Goal: Task Accomplishment & Management: Use online tool/utility

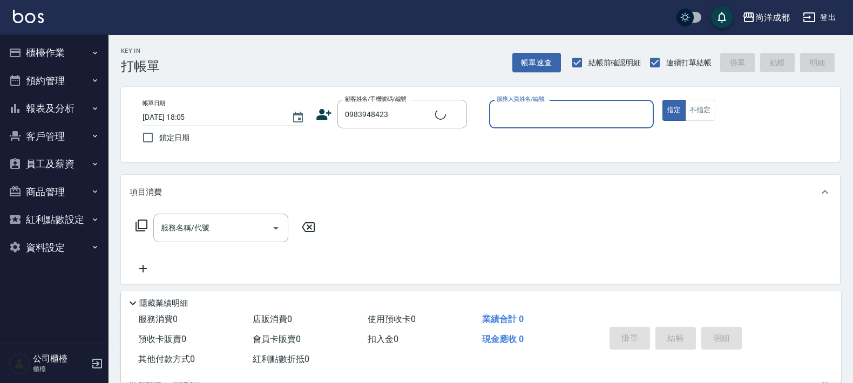
type input "[PERSON_NAME]/0983948423/"
click at [662, 100] on button "指定" at bounding box center [673, 110] width 23 height 21
type input "Lance-02"
type button "true"
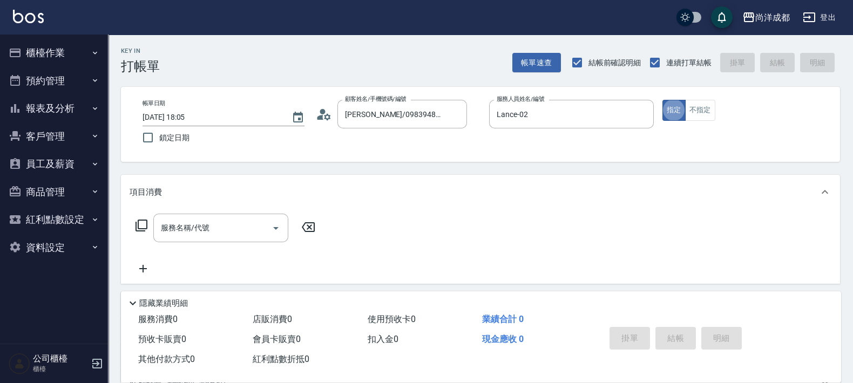
click at [321, 109] on icon at bounding box center [324, 114] width 16 height 16
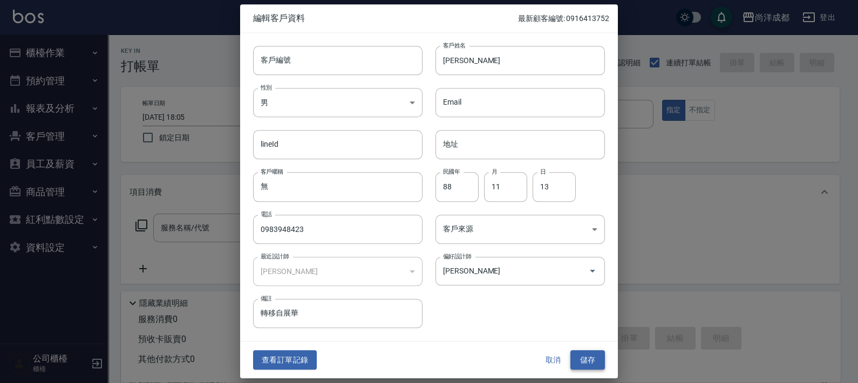
click at [600, 357] on button "儲存" at bounding box center [588, 360] width 35 height 20
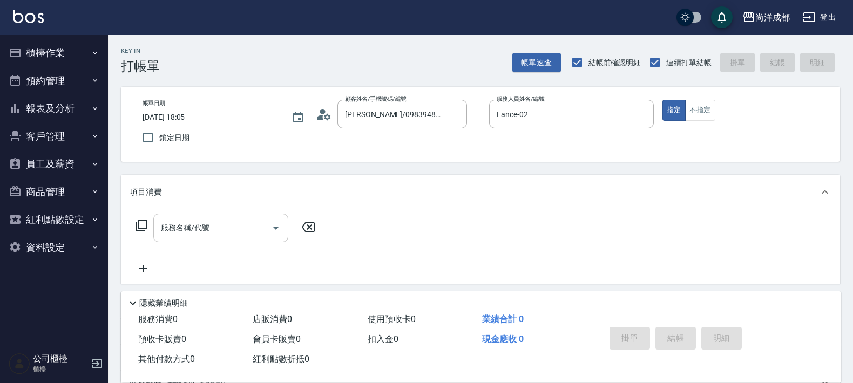
click at [216, 226] on input "服務名稱/代號" at bounding box center [212, 228] width 109 height 19
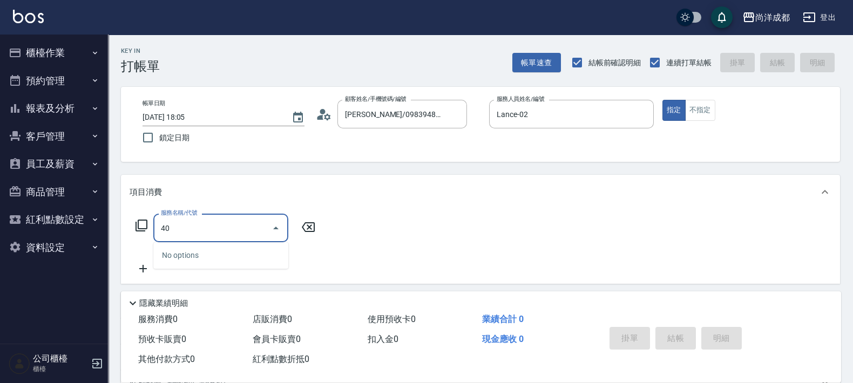
type input "4"
type input "201"
type input "50"
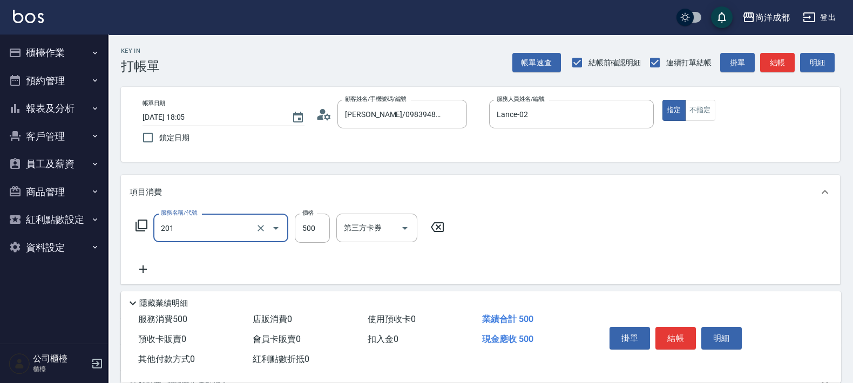
type input "洗髮(201)"
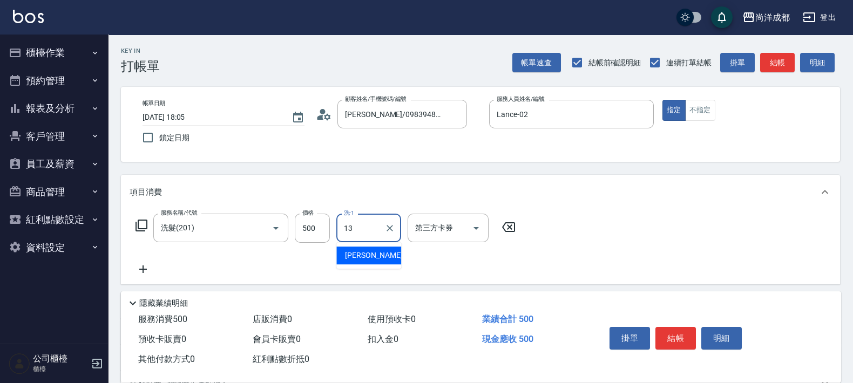
type input "Peggy-13"
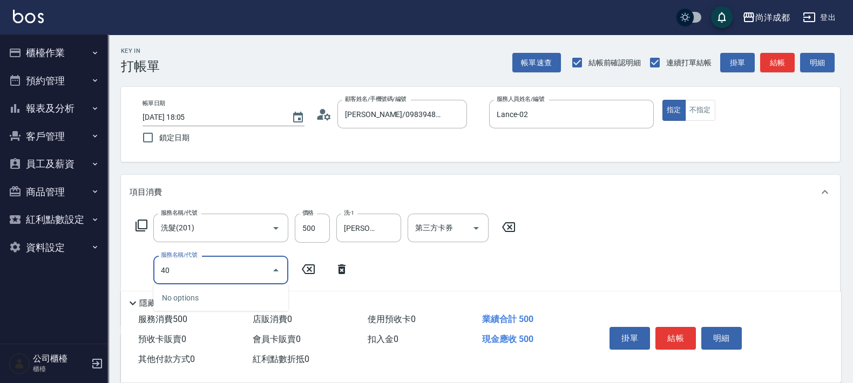
type input "401"
type input "70"
type input "剪髮(401)"
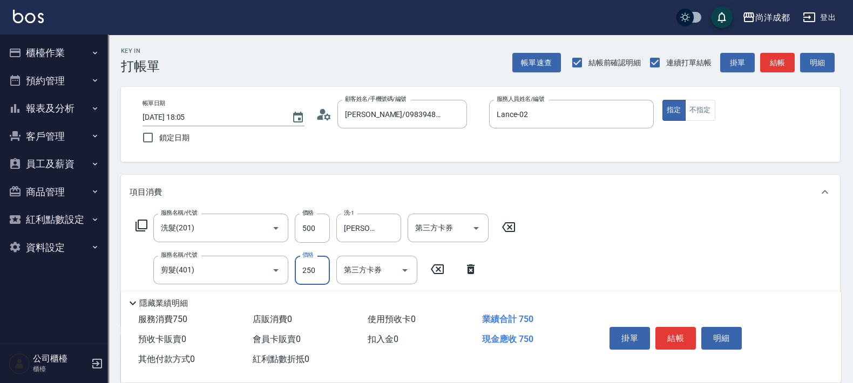
type input "5"
type input "50"
type input "100"
type input "500"
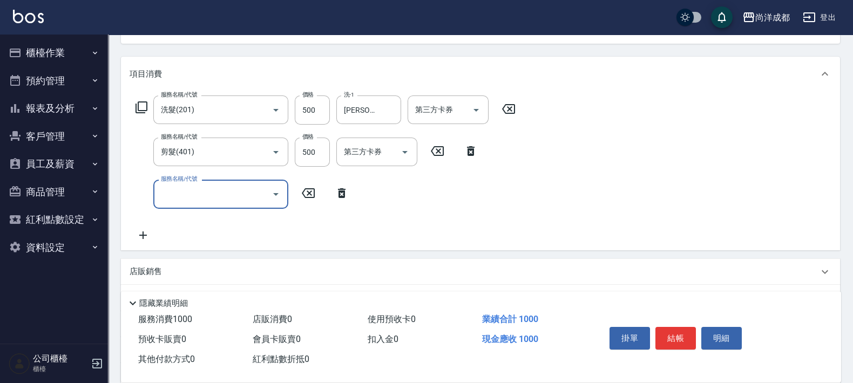
scroll to position [252, 0]
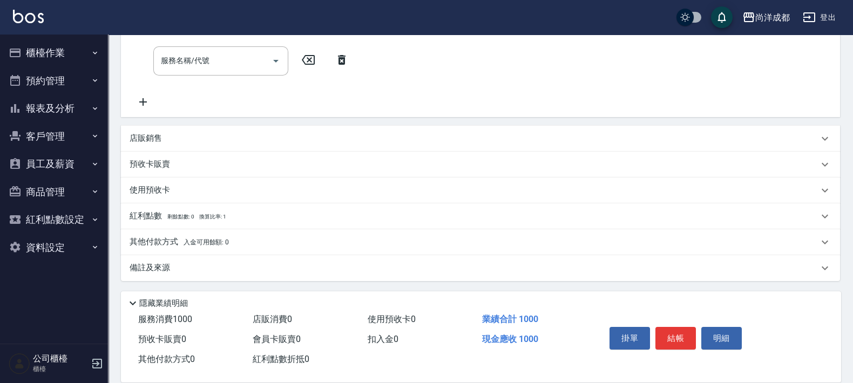
click at [340, 61] on icon at bounding box center [341, 59] width 27 height 13
click at [138, 131] on div "店販銷售" at bounding box center [480, 138] width 719 height 26
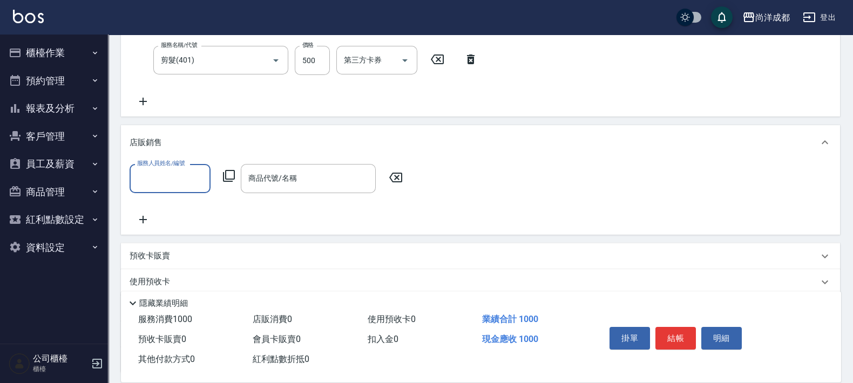
scroll to position [0, 0]
type input "Lance-02"
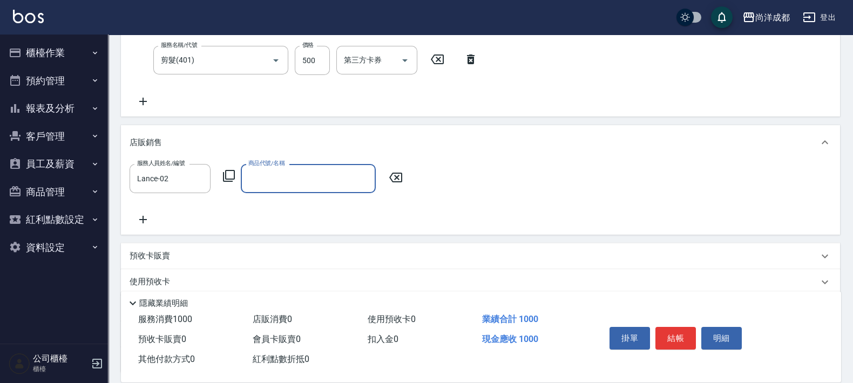
click at [229, 176] on icon at bounding box center [228, 176] width 13 height 13
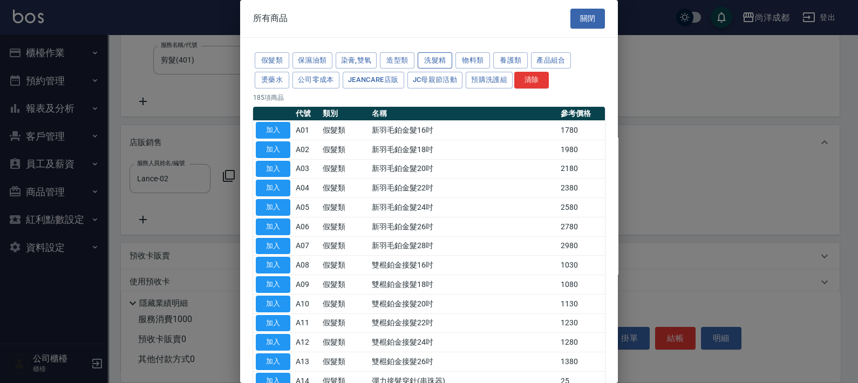
click at [438, 55] on button "洗髮精" at bounding box center [435, 60] width 35 height 17
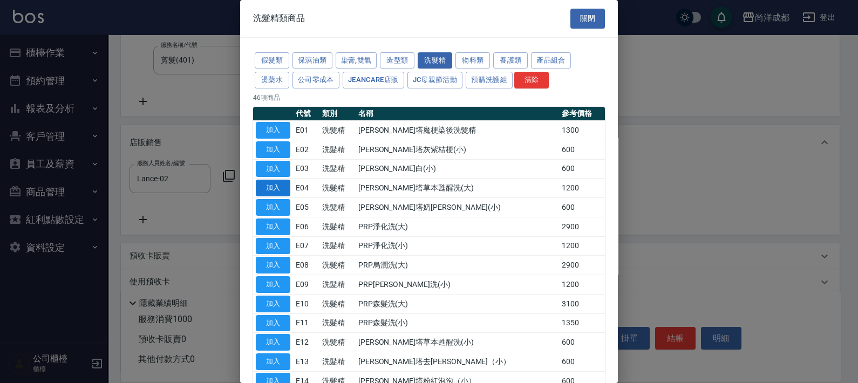
click at [278, 185] on button "加入" at bounding box center [273, 188] width 35 height 17
type input "蕾娜塔草本甦醒洗(大)"
type input "220"
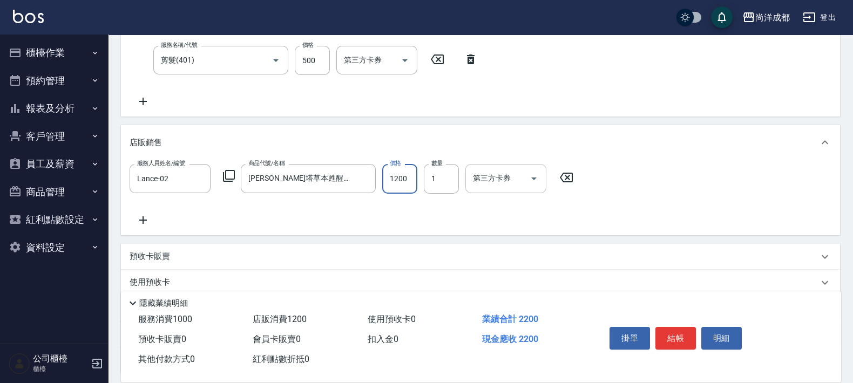
type input "1"
type input "100"
type input "108"
type input "200"
type input "1080"
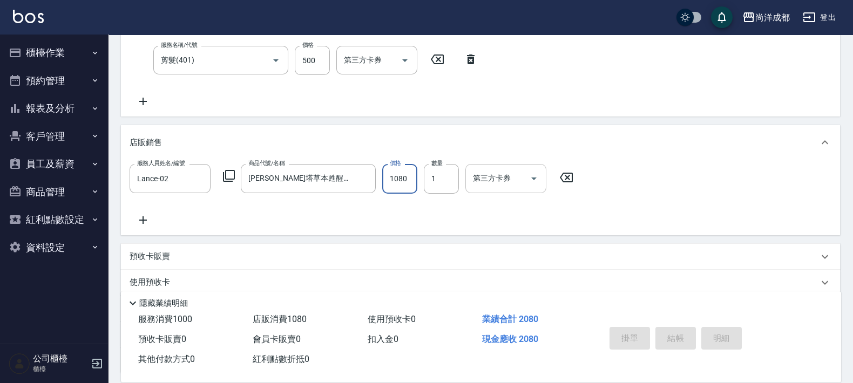
type input "2025/08/14 18:06"
type input "0"
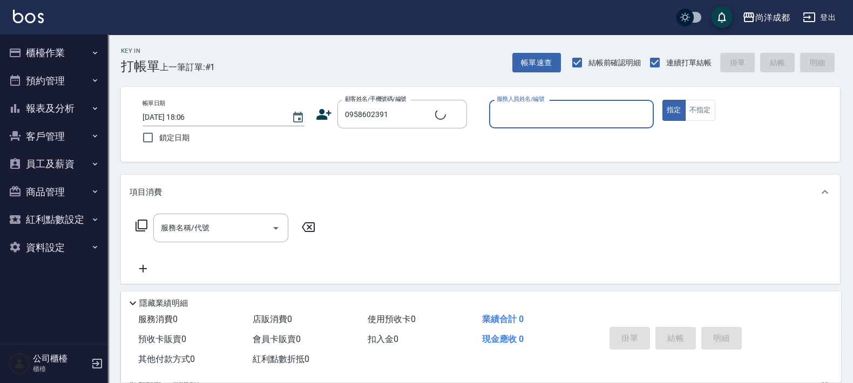
type input "柯慎銓/0958602391/"
type input "Lorance-03"
click at [662, 100] on button "指定" at bounding box center [673, 110] width 23 height 21
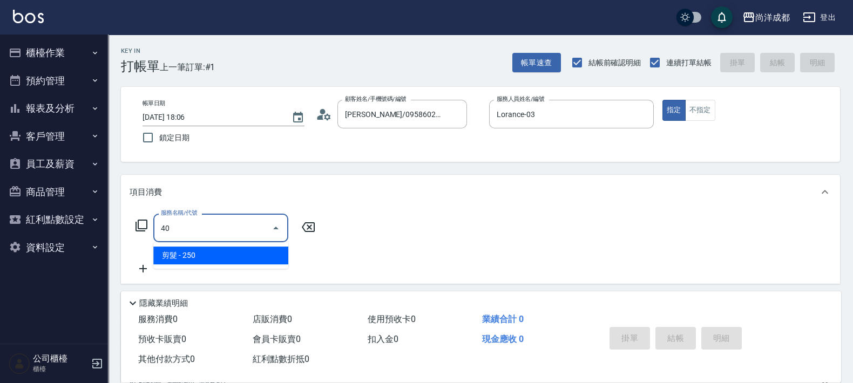
type input "401"
type input "20"
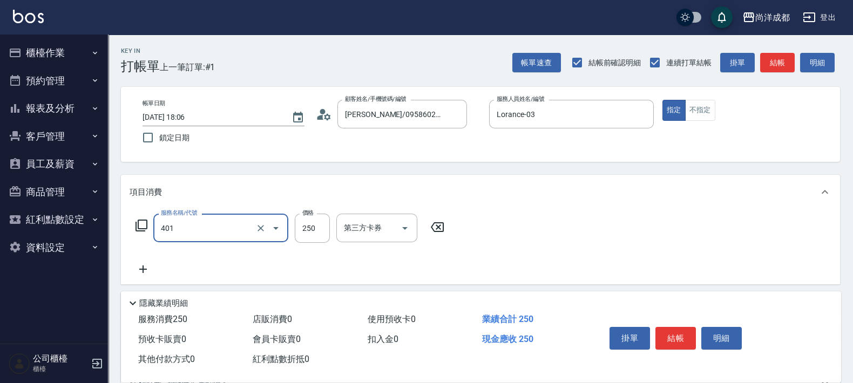
type input "剪髮(401)"
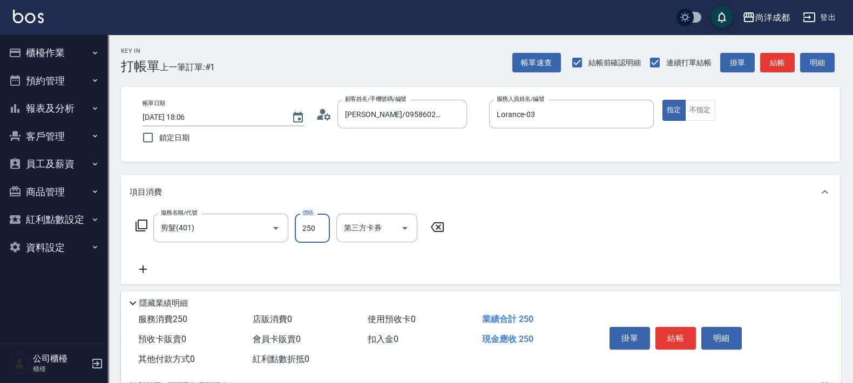
type input "1"
type input "0"
type input "100"
type input "10"
type input "1000"
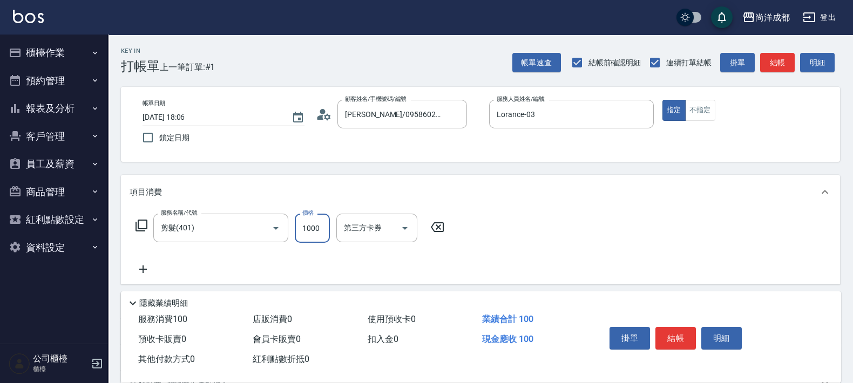
type input "100"
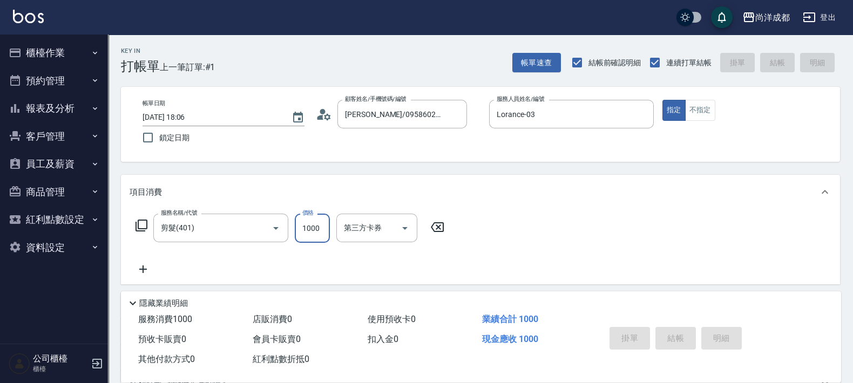
type input "2025/08/14 18:07"
type input "0"
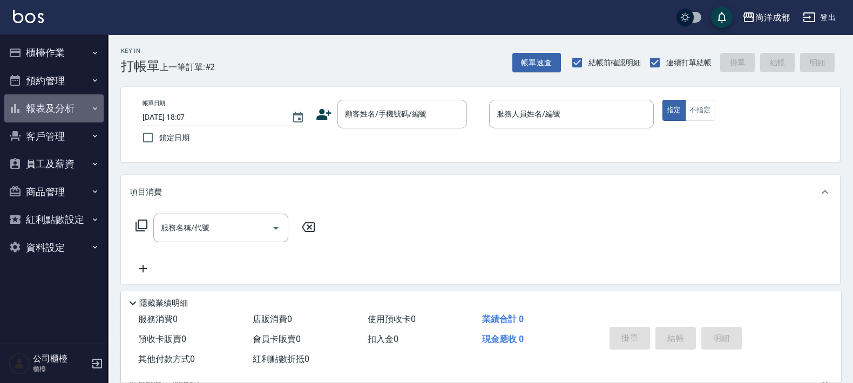
click at [67, 115] on button "報表及分析" at bounding box center [53, 108] width 99 height 28
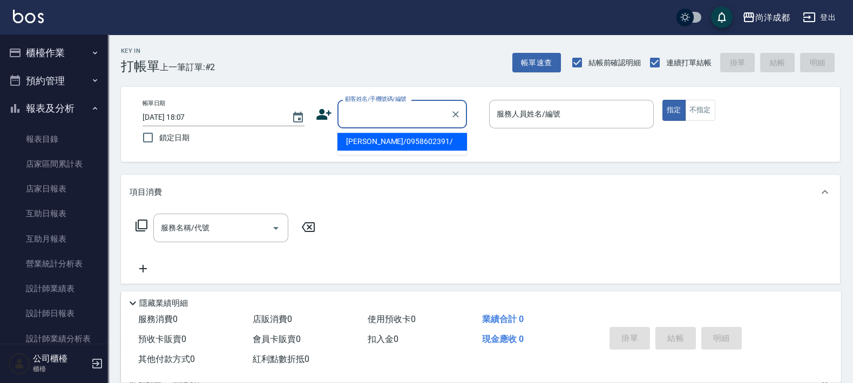
click at [381, 117] on input "顧客姓名/手機號碼/編號" at bounding box center [394, 114] width 104 height 19
click at [56, 186] on link "店家日報表" at bounding box center [53, 189] width 99 height 25
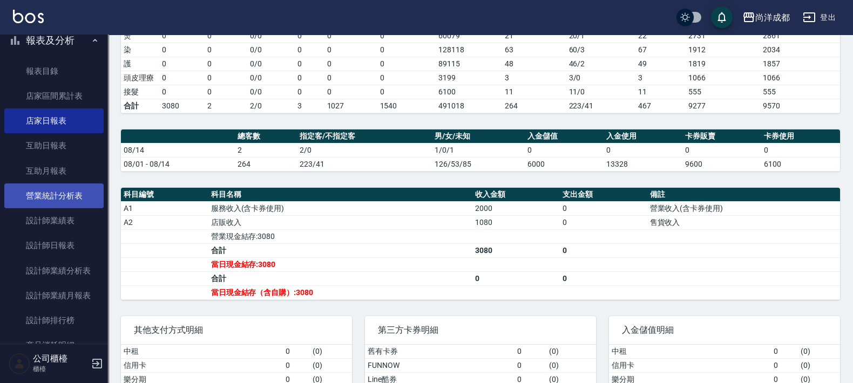
scroll to position [136, 0]
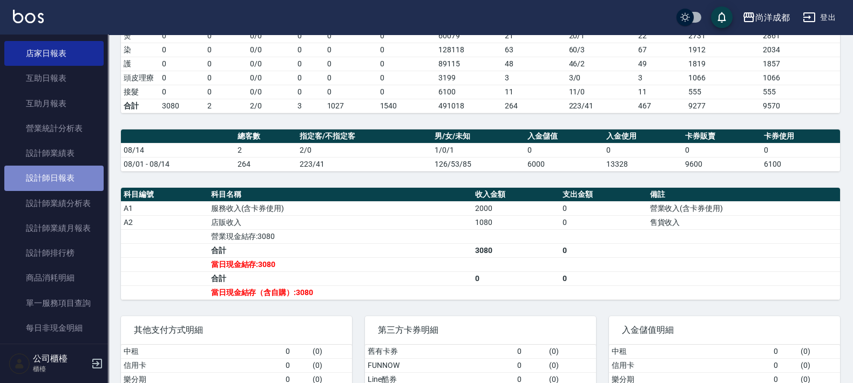
click at [62, 170] on link "設計師日報表" at bounding box center [53, 178] width 99 height 25
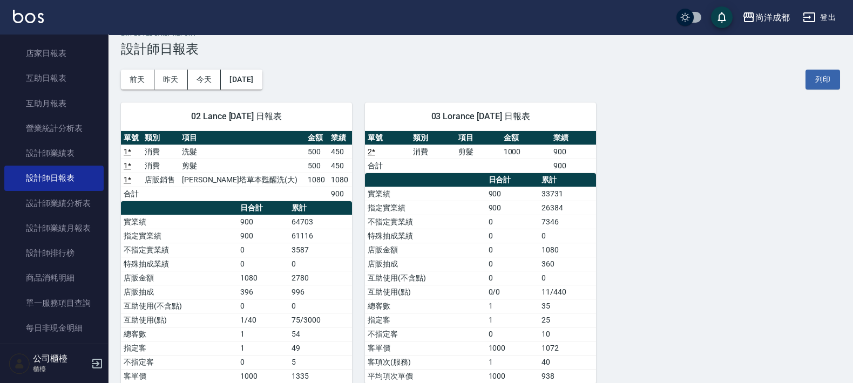
scroll to position [67, 0]
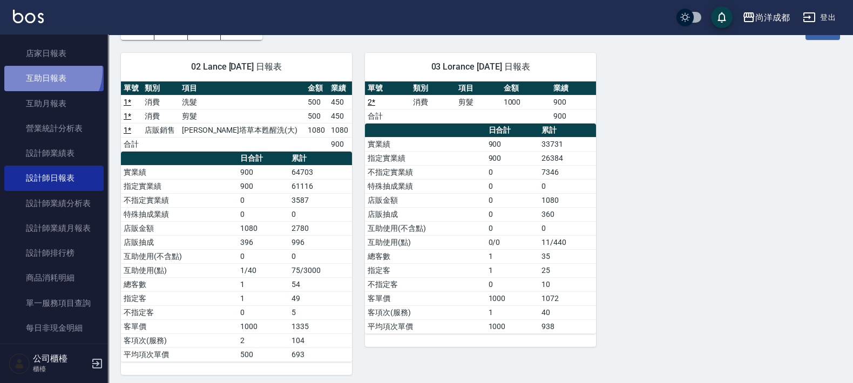
click at [45, 70] on link "互助日報表" at bounding box center [53, 78] width 99 height 25
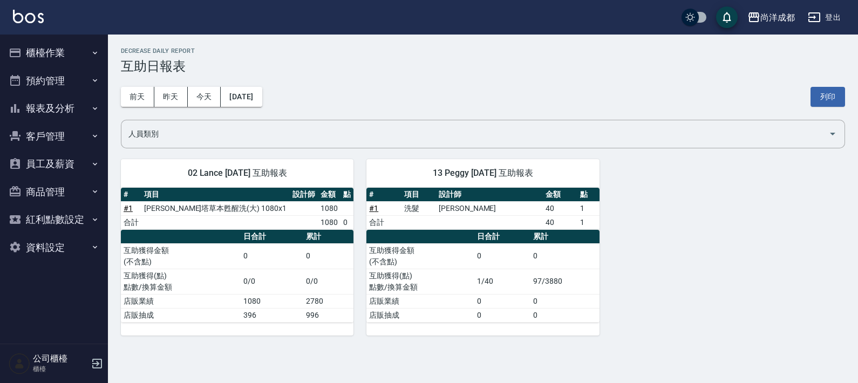
click at [46, 104] on button "報表及分析" at bounding box center [53, 108] width 99 height 28
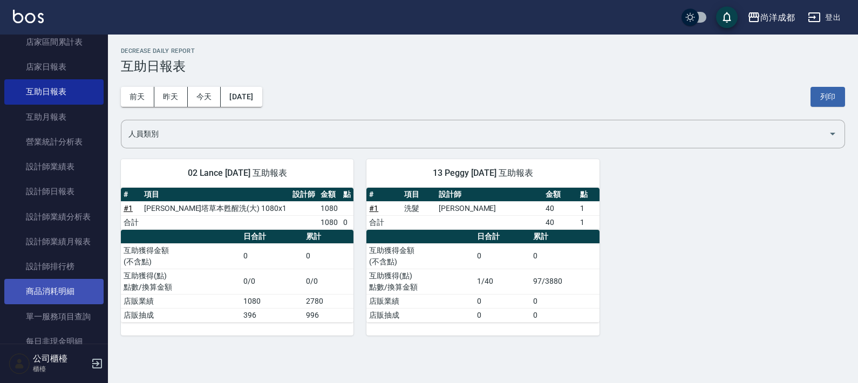
scroll to position [134, 0]
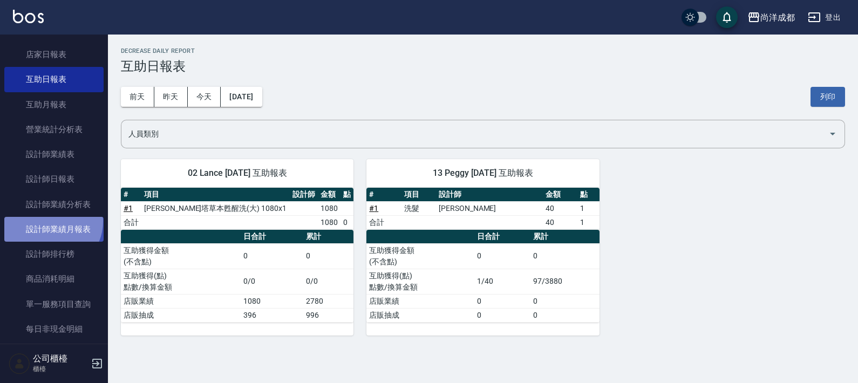
click at [50, 221] on link "設計師業績月報表" at bounding box center [53, 229] width 99 height 25
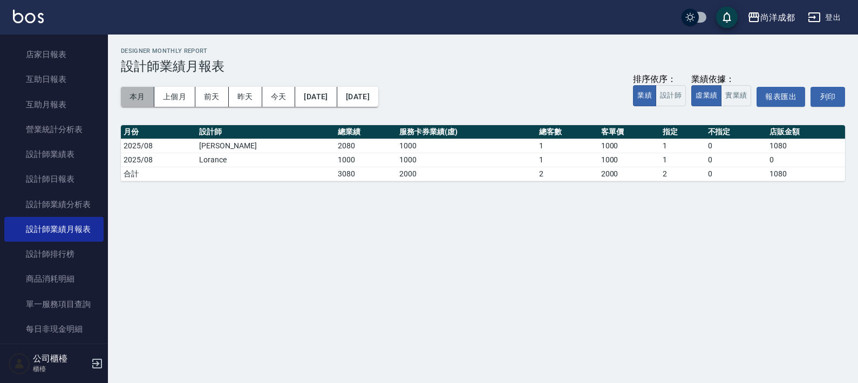
click at [135, 90] on button "本月" at bounding box center [137, 97] width 33 height 20
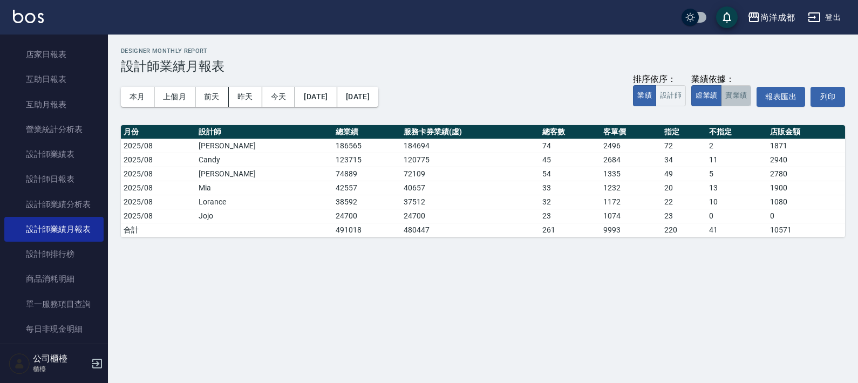
click at [743, 98] on button "實業績" at bounding box center [736, 95] width 30 height 21
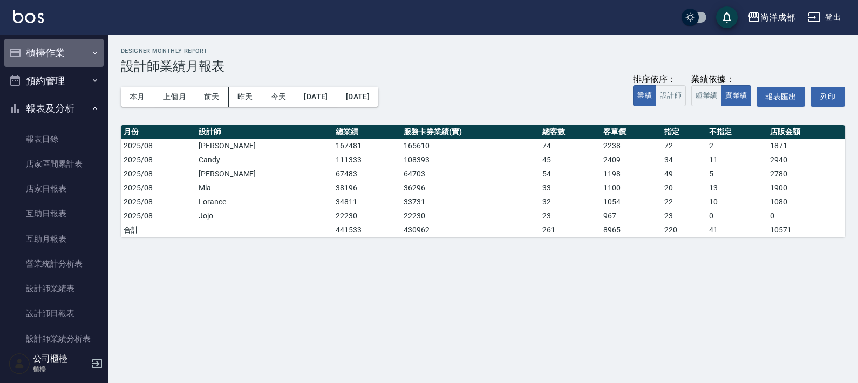
click at [54, 52] on button "櫃檯作業" at bounding box center [53, 53] width 99 height 28
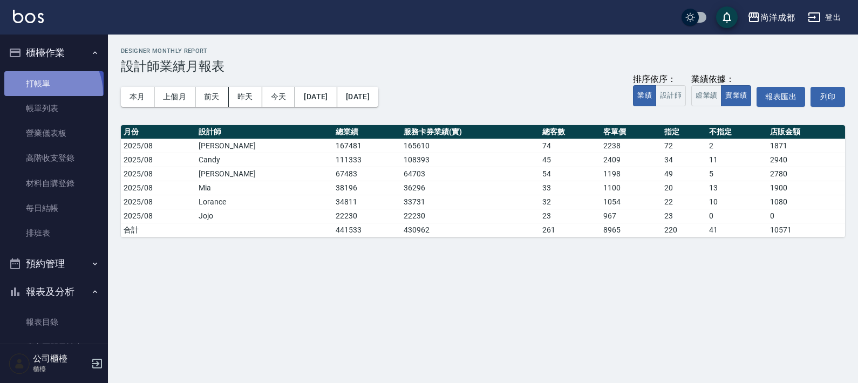
click at [40, 93] on link "打帳單" at bounding box center [53, 83] width 99 height 25
